Goal: Information Seeking & Learning: Learn about a topic

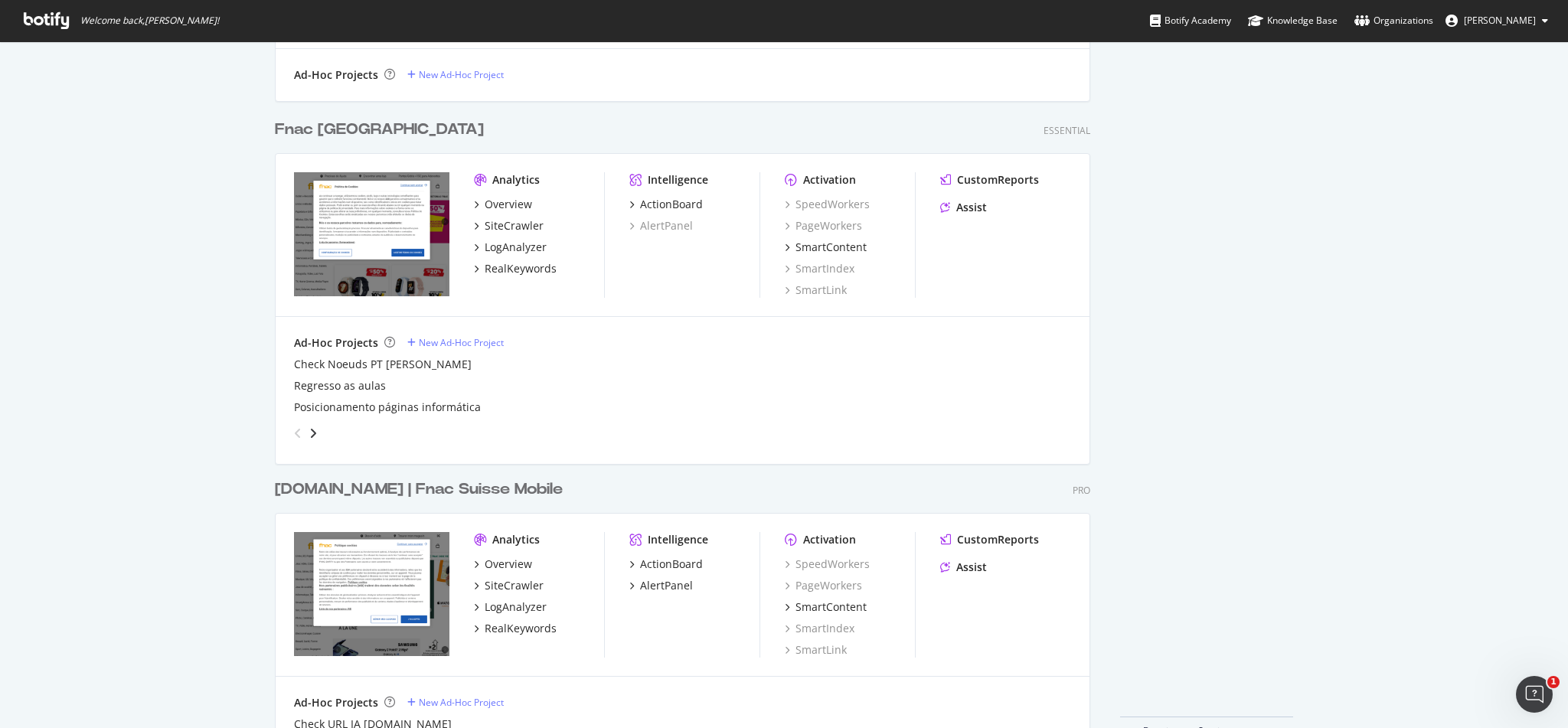
scroll to position [1199, 0]
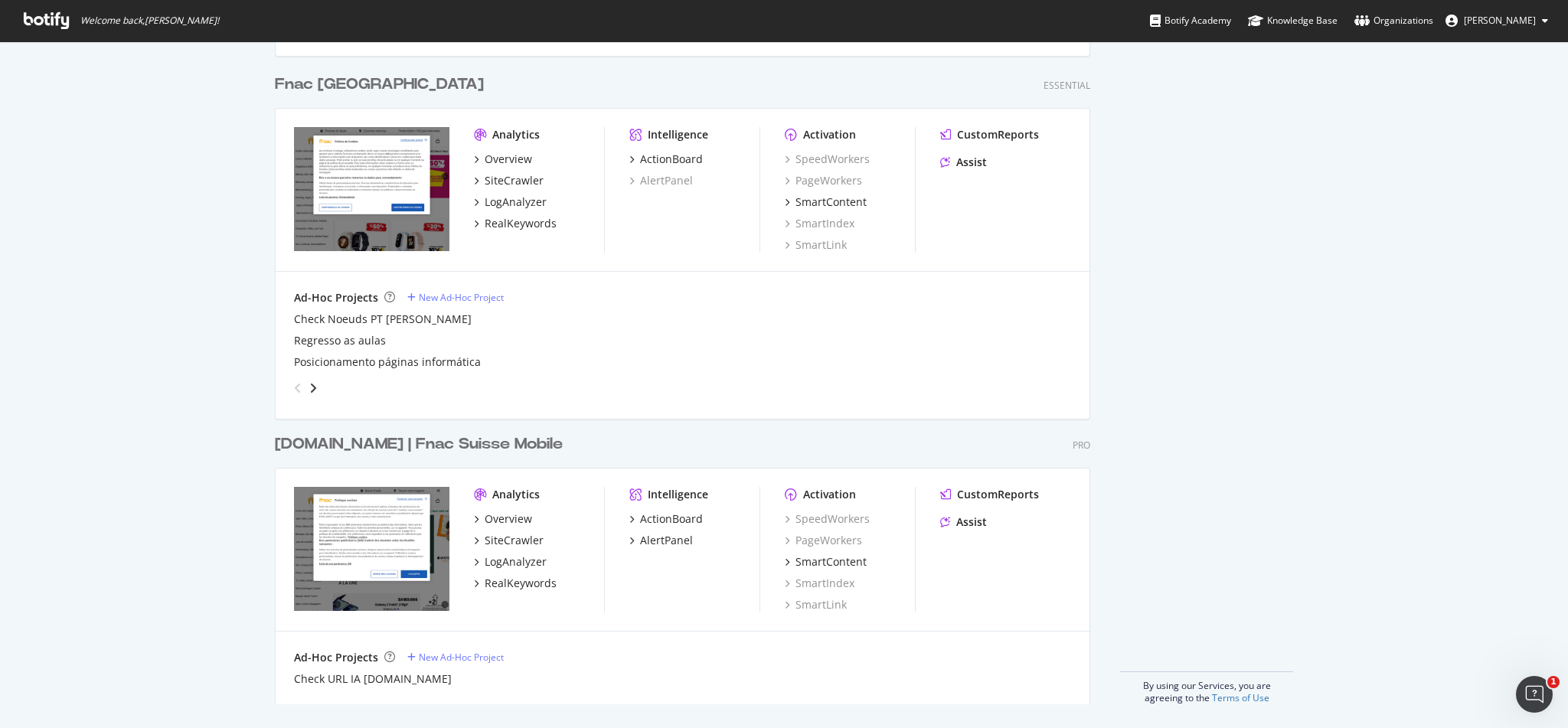
click at [447, 433] on div "[DOMAIN_NAME] | Fnac Suisse Mobile" at bounding box center [418, 444] width 288 height 22
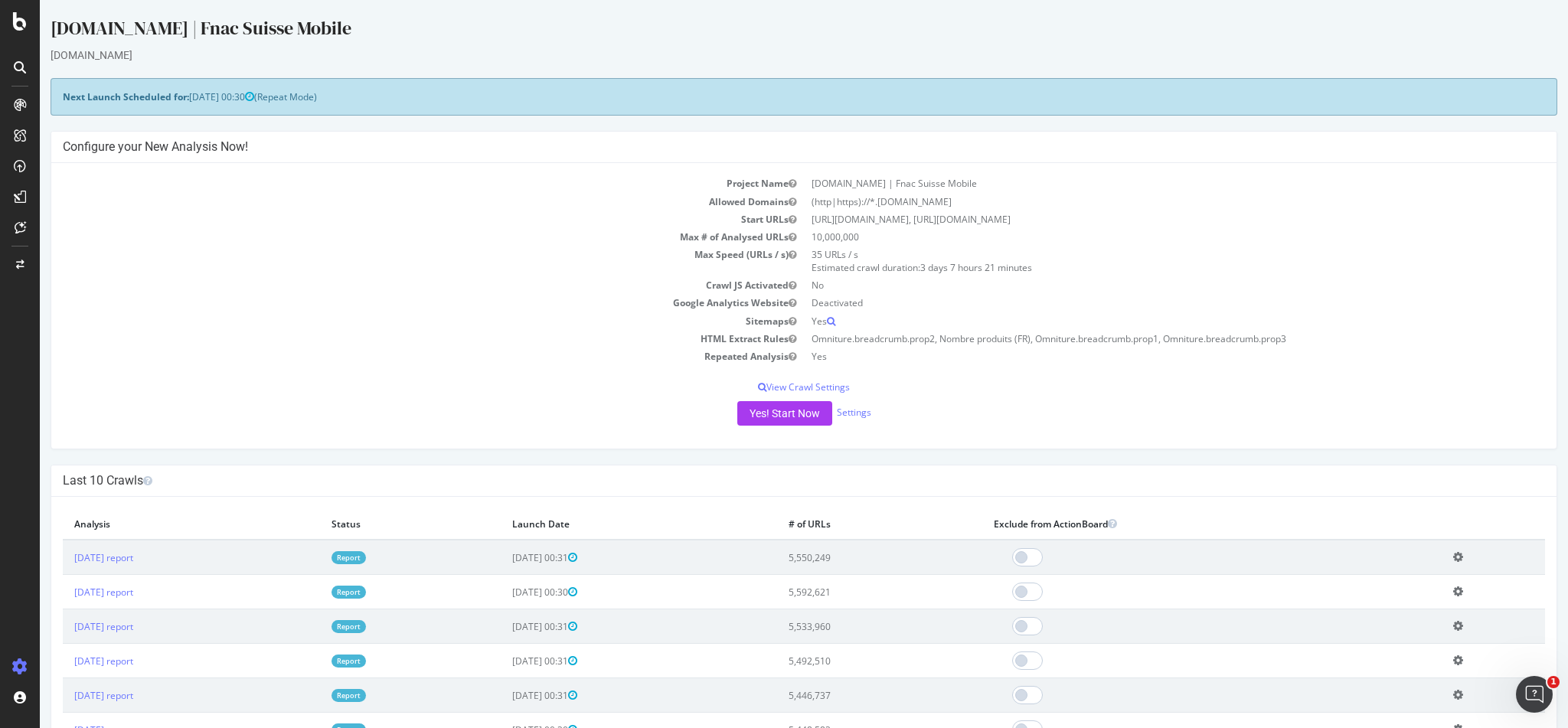
click at [366, 558] on link "Report" at bounding box center [349, 558] width 35 height 13
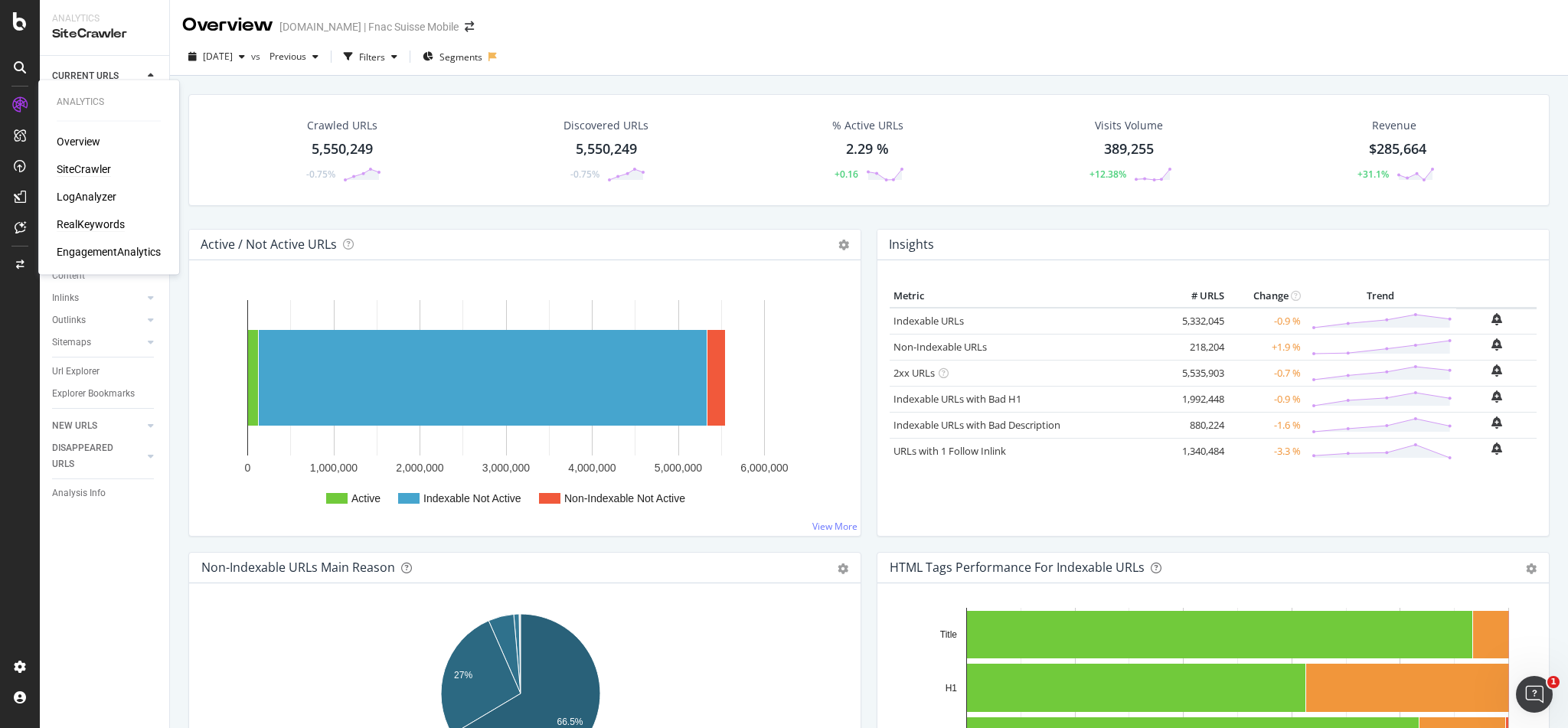
click at [84, 221] on div "RealKeywords" at bounding box center [91, 224] width 68 height 15
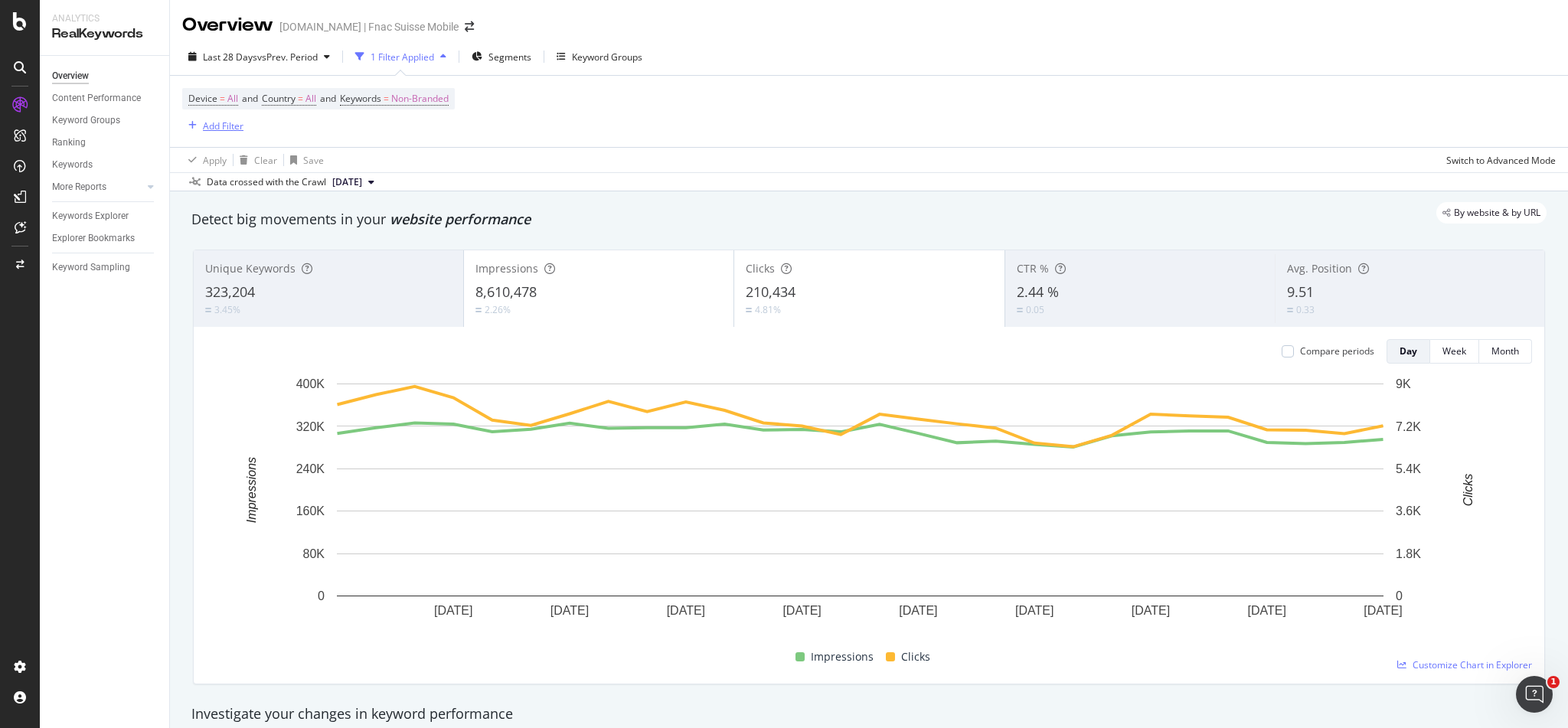
click at [209, 129] on div "Add Filter" at bounding box center [223, 126] width 41 height 13
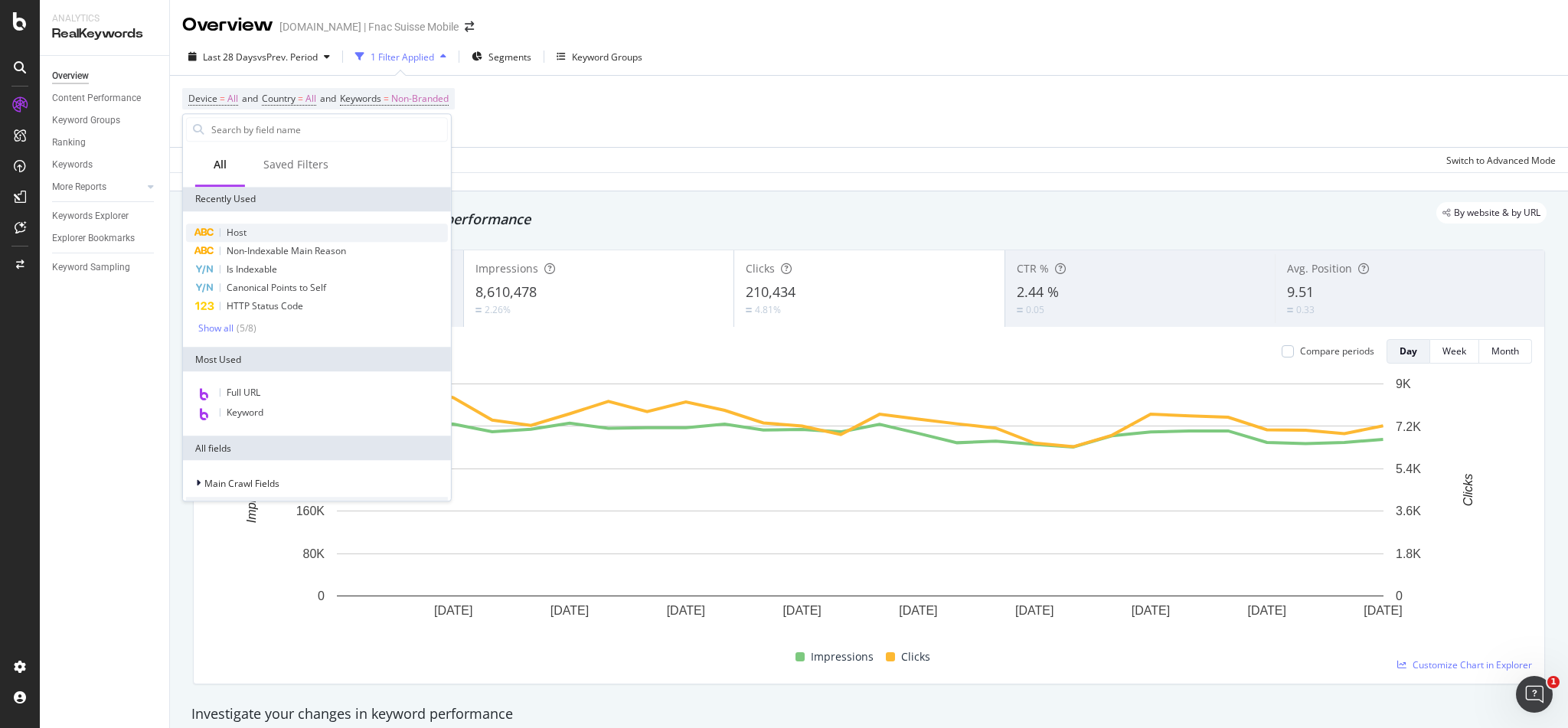
click at [233, 230] on span "Host" at bounding box center [237, 232] width 20 height 13
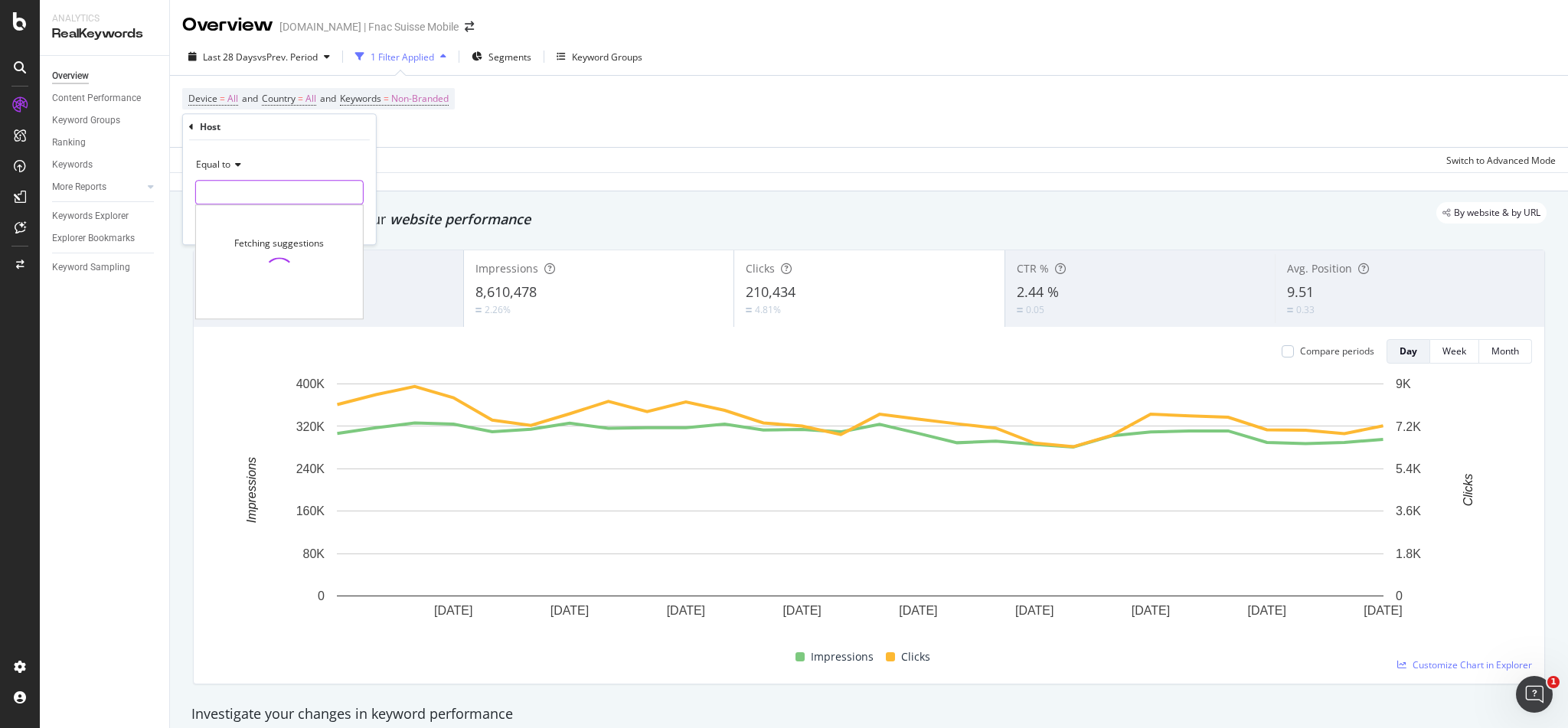
click at [239, 181] on input "text" at bounding box center [279, 192] width 167 height 25
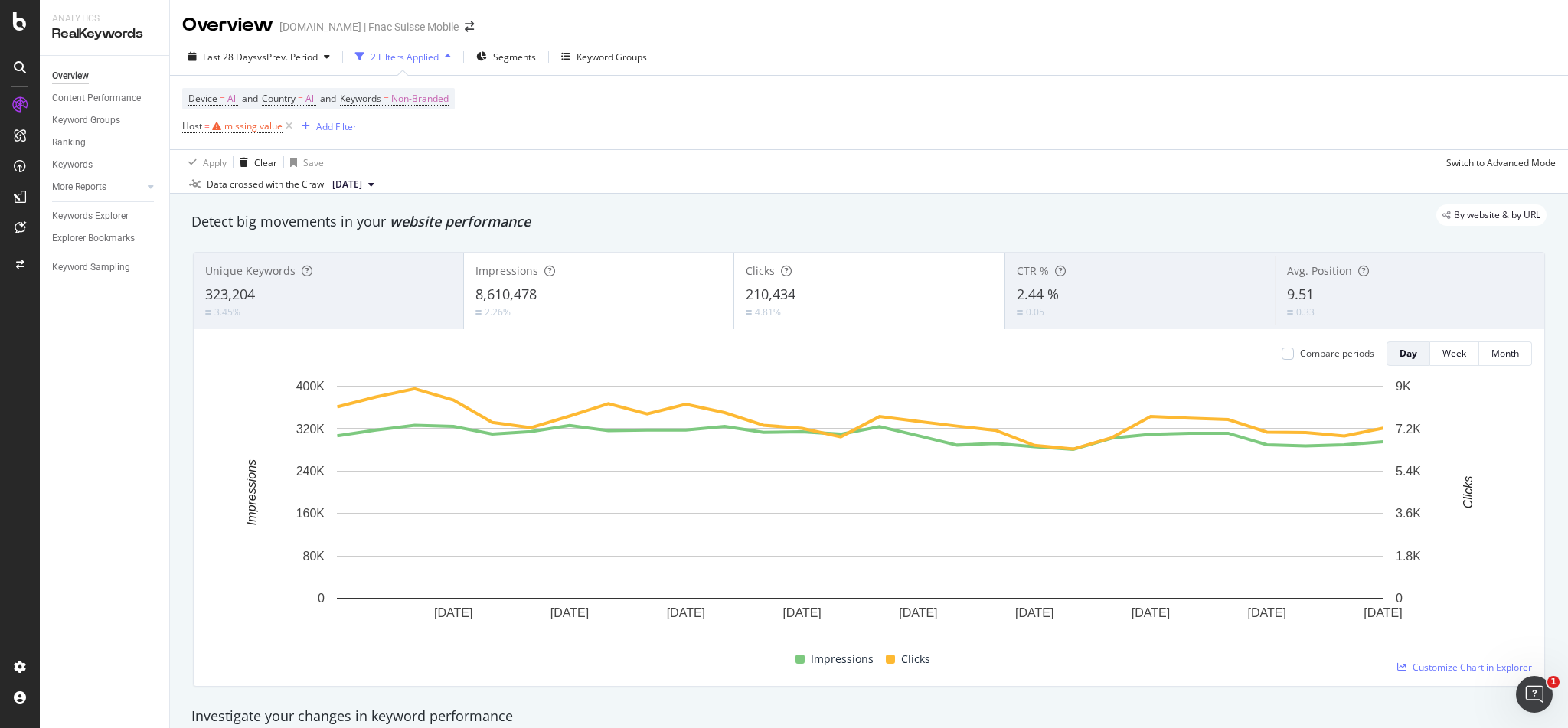
click at [432, 159] on div "Apply Clear Save Switch to Advanced Mode" at bounding box center [868, 161] width 1398 height 25
click at [292, 130] on icon at bounding box center [289, 127] width 13 height 15
click at [289, 127] on div "Device = All and Country = All and Keywords = Non-Branded Add Filter" at bounding box center [318, 111] width 273 height 47
click at [287, 53] on span "vs Prev. Period" at bounding box center [287, 57] width 61 height 13
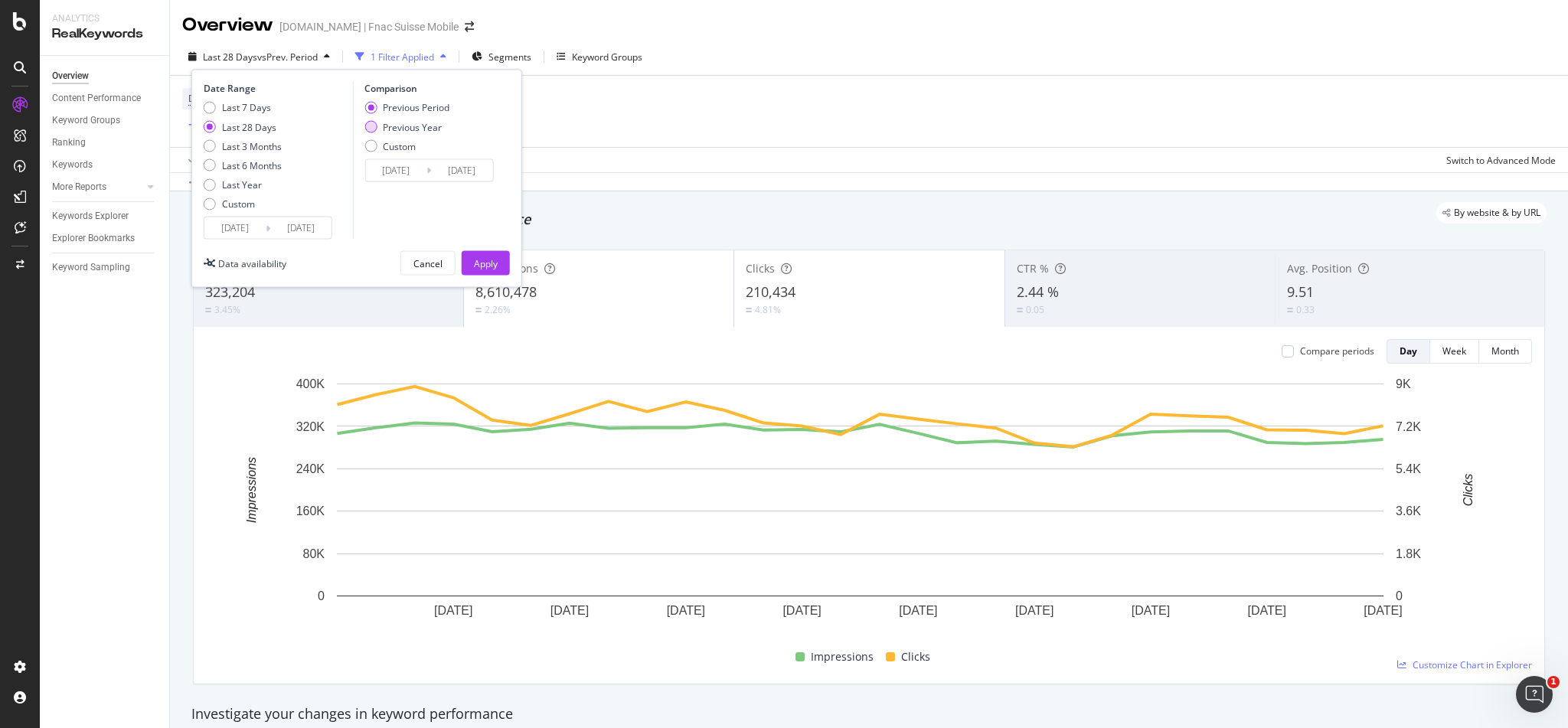
click at [374, 131] on div "Previous Year" at bounding box center [371, 127] width 12 height 12
type input "[DATE]"
click at [488, 256] on div "Apply" at bounding box center [485, 263] width 24 height 13
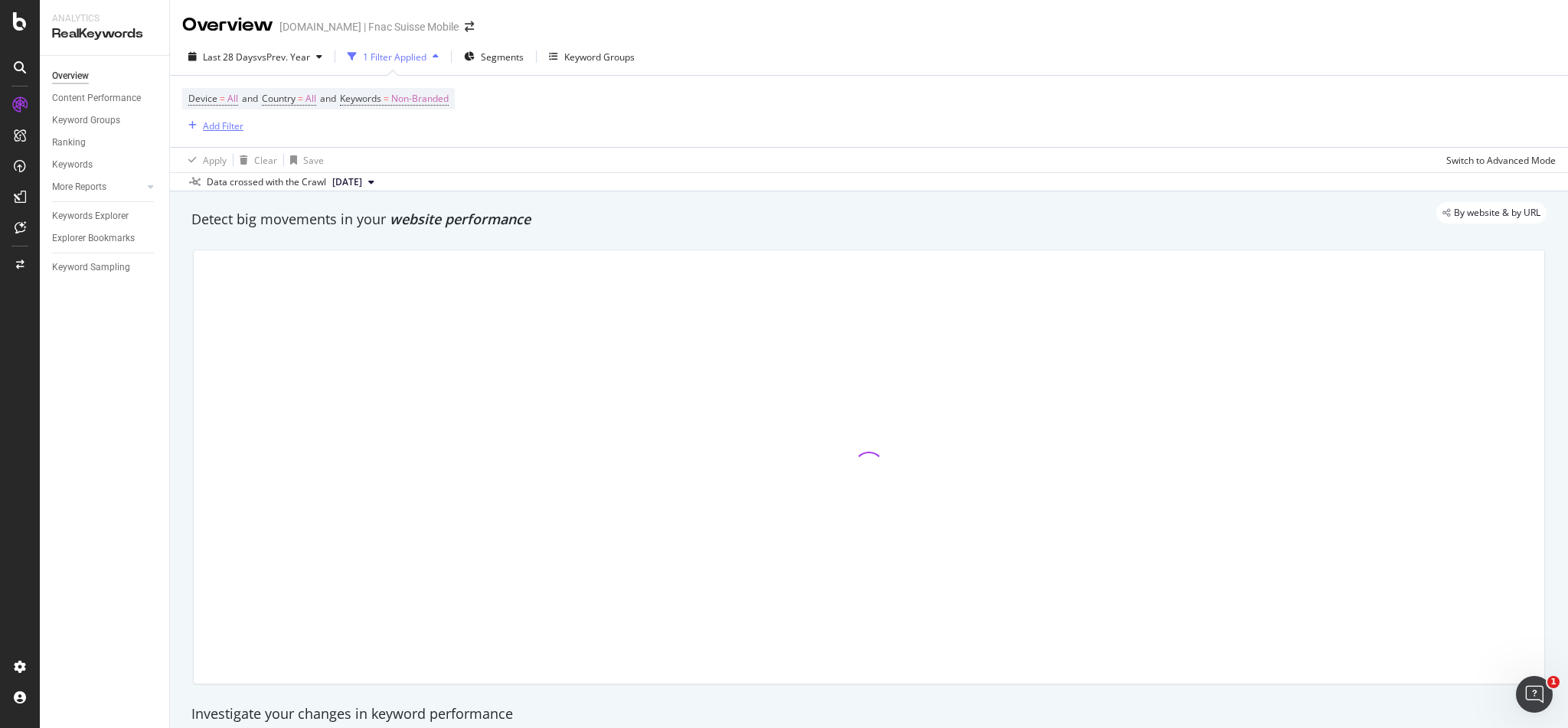
click at [227, 125] on div "Add Filter" at bounding box center [223, 126] width 41 height 13
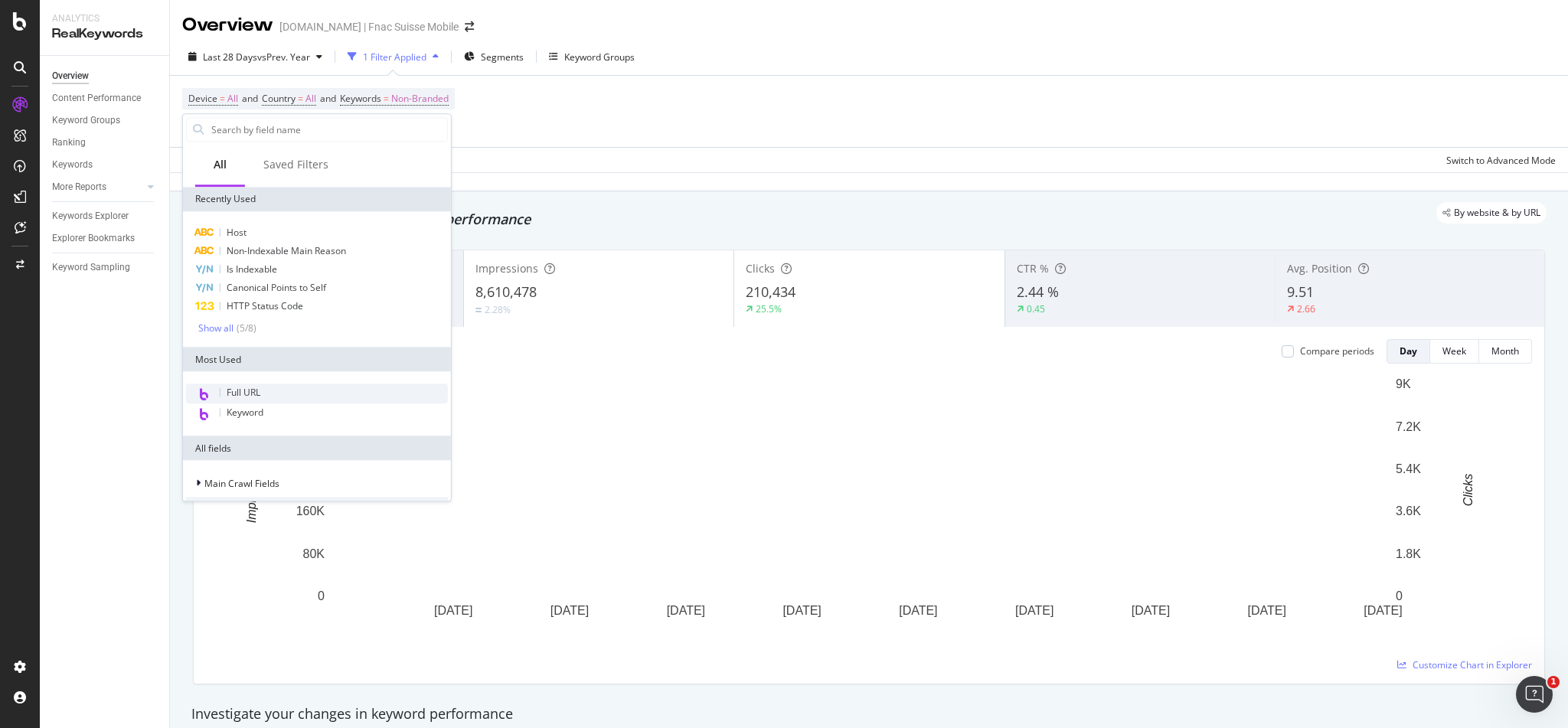
click at [225, 383] on div "Full URL" at bounding box center [316, 393] width 262 height 20
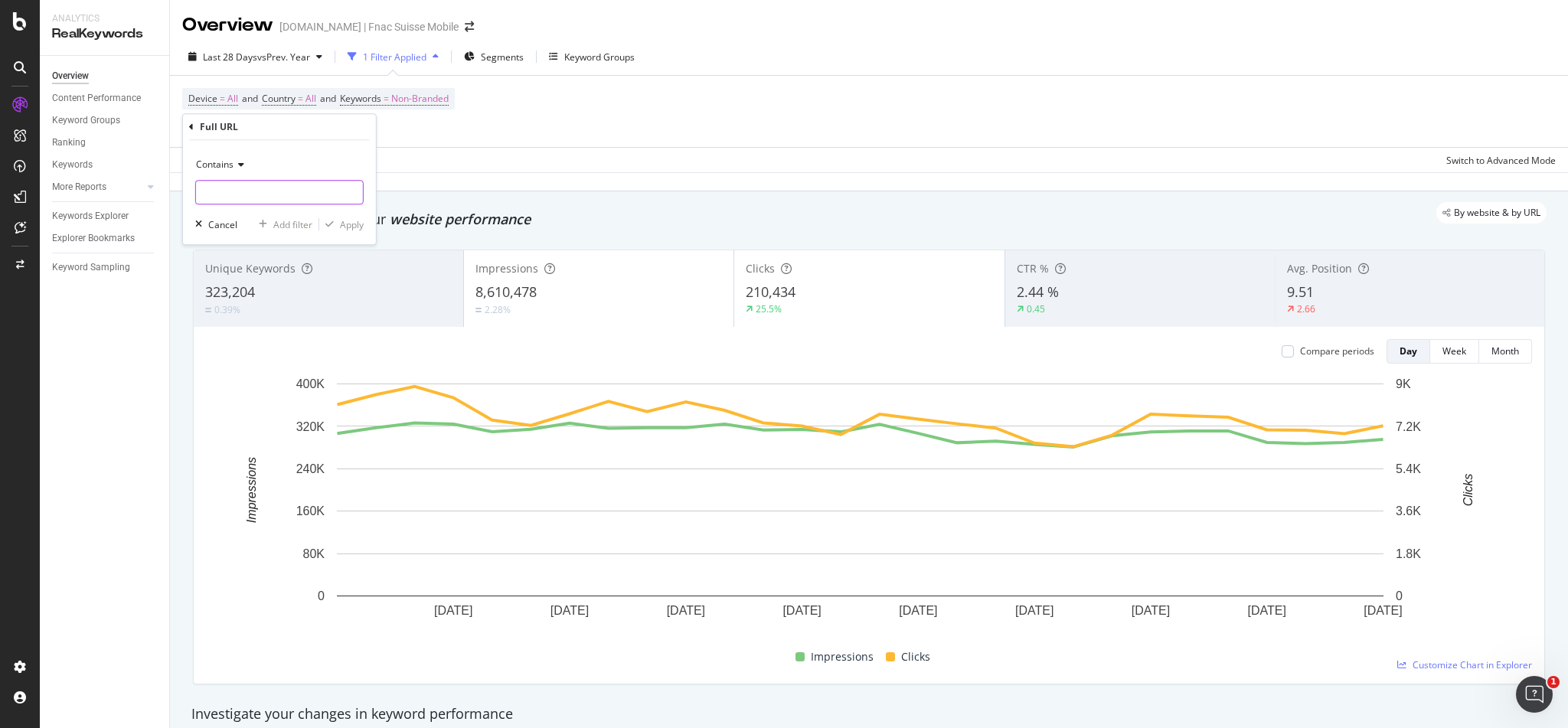
click at [231, 197] on input "text" at bounding box center [279, 192] width 167 height 25
type input "/cp"
click at [350, 225] on div "Apply" at bounding box center [352, 224] width 24 height 13
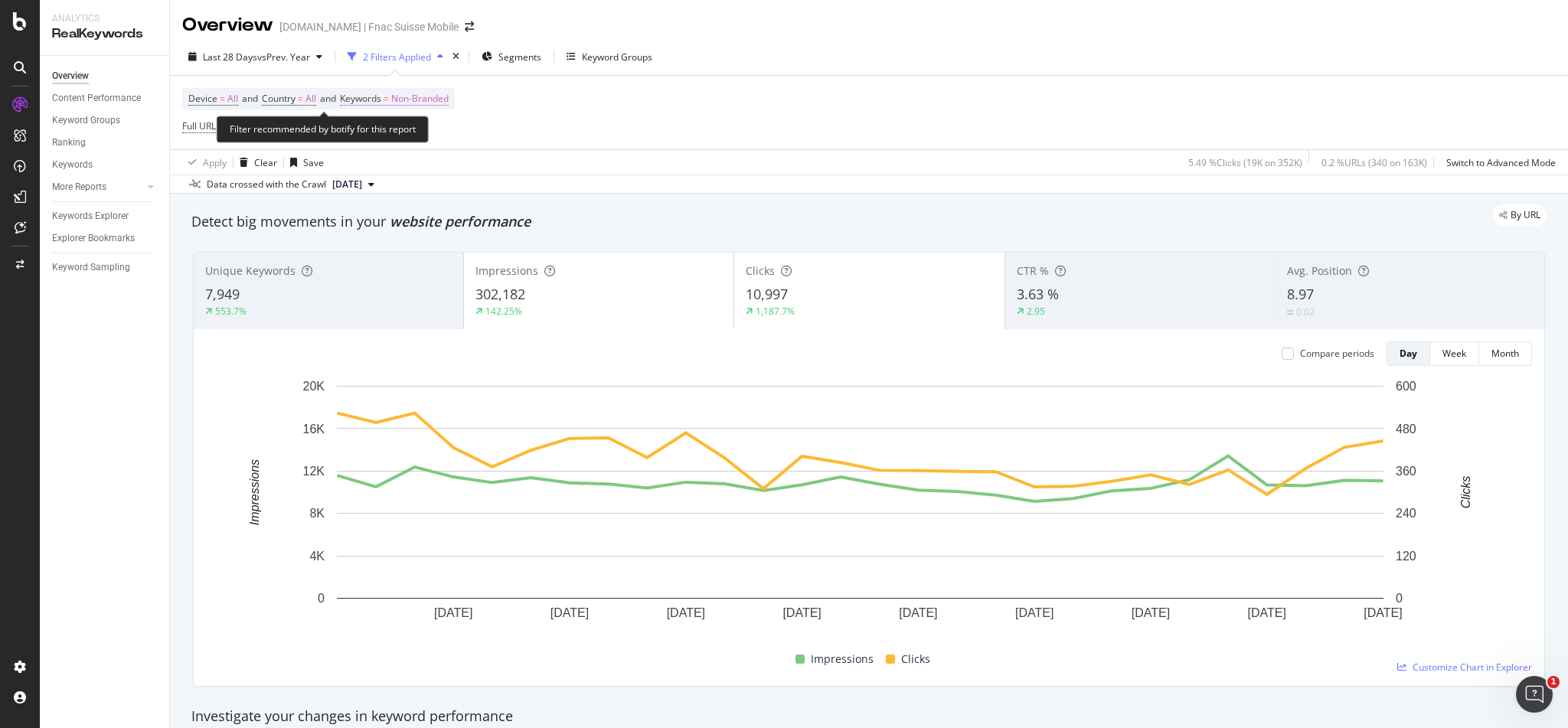
click at [444, 93] on span "Non-Branded" at bounding box center [419, 99] width 58 height 22
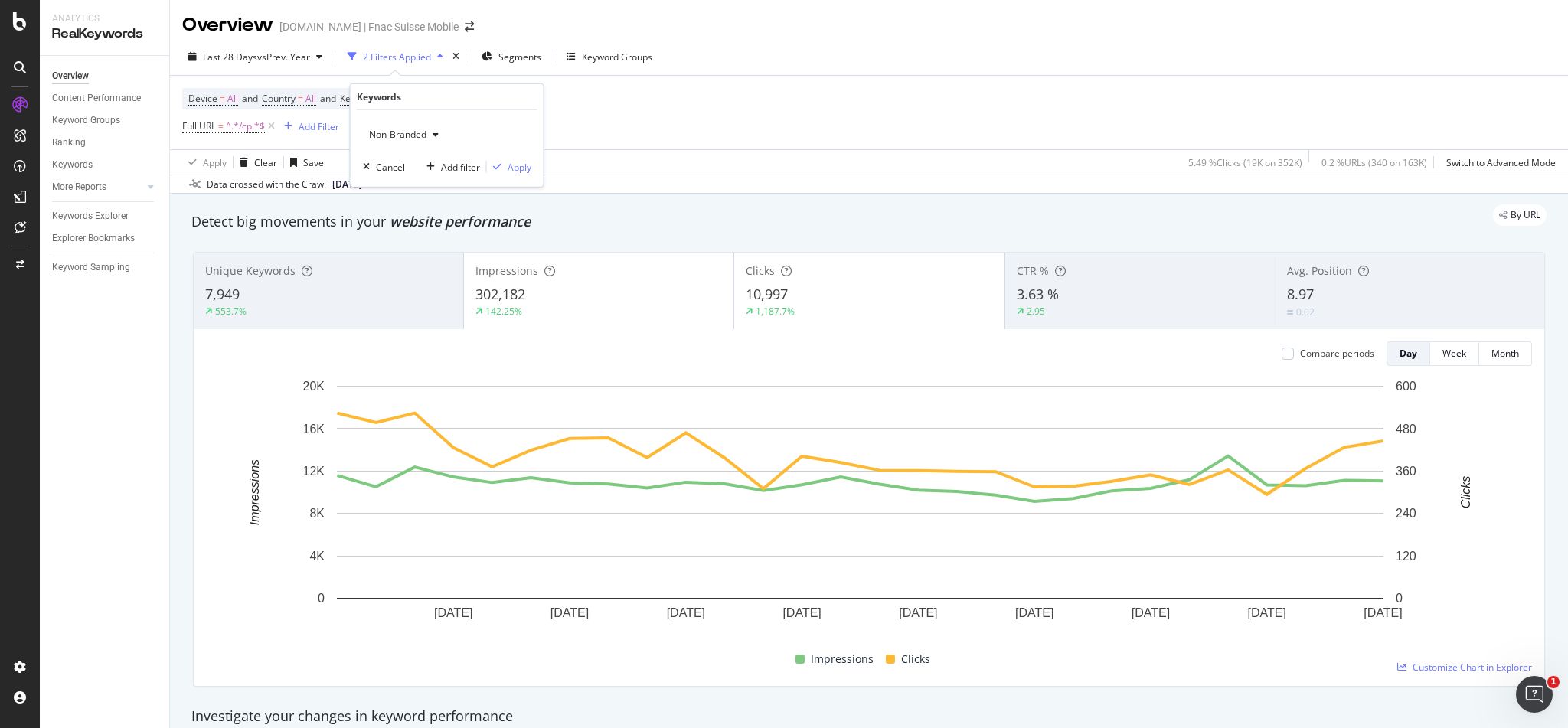
click at [442, 131] on div "button" at bounding box center [435, 134] width 18 height 9
click at [386, 256] on span "All" at bounding box center [453, 254] width 156 height 14
click at [515, 163] on div "Apply" at bounding box center [519, 166] width 24 height 13
